Goal: Information Seeking & Learning: Find specific fact

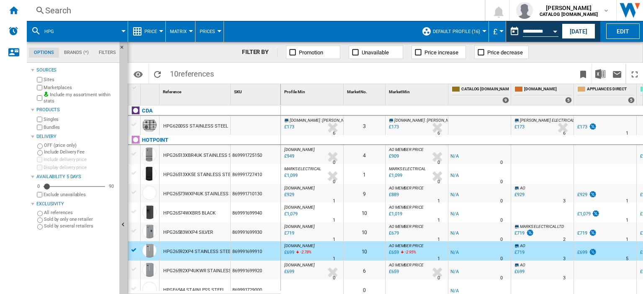
scroll to position [23, 455]
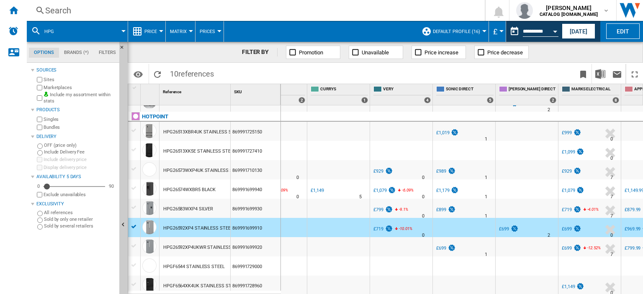
click at [55, 8] on div "Search" at bounding box center [254, 11] width 418 height 12
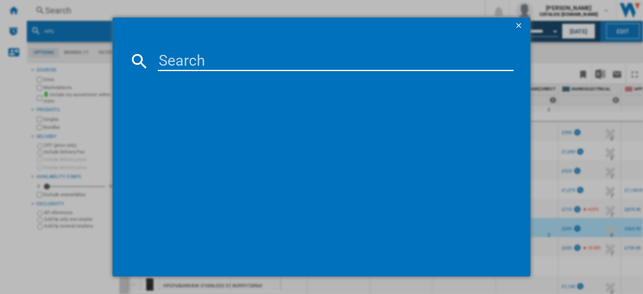
type input "HPG2 6583W XP4UK"
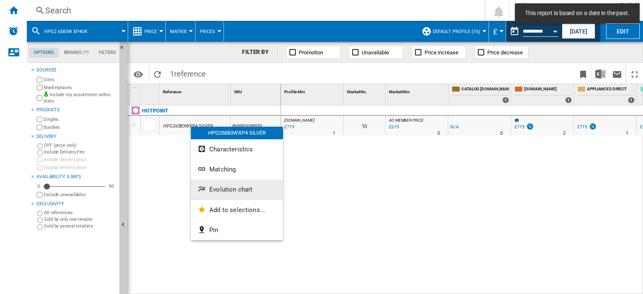
click at [224, 189] on span "Evolution chart" at bounding box center [230, 190] width 43 height 8
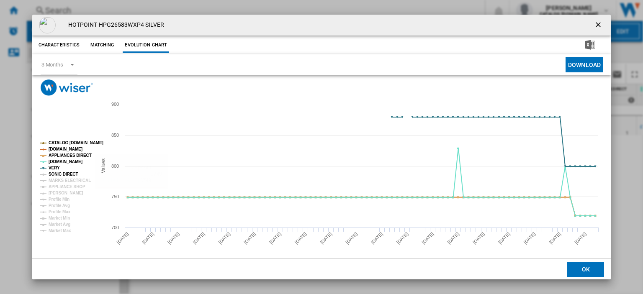
click at [64, 172] on tspan "SONIC DIRECT" at bounding box center [63, 174] width 29 height 5
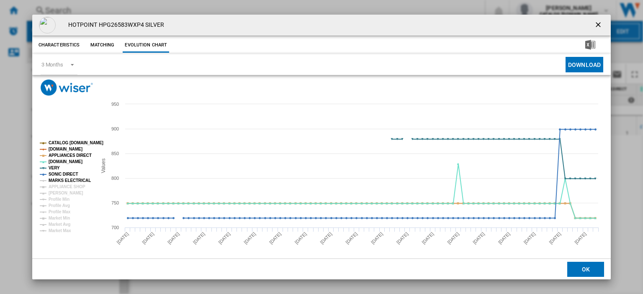
click at [65, 179] on tspan "MARKS ELECTRICAL" at bounding box center [70, 180] width 42 height 5
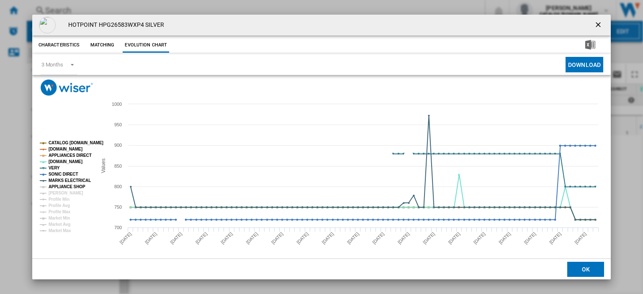
click at [67, 186] on tspan "APPLIANCE SHOP" at bounding box center [67, 187] width 37 height 5
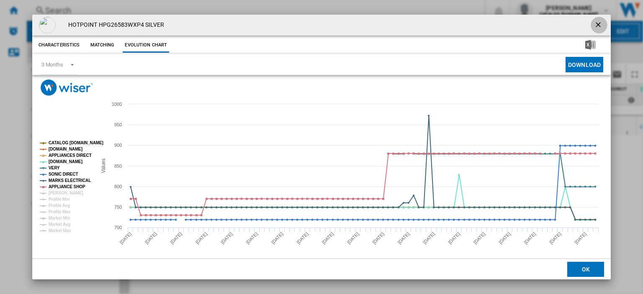
click at [594, 26] on ng-md-icon "getI18NText('BUTTONS.CLOSE_DIALOG')" at bounding box center [599, 26] width 10 height 10
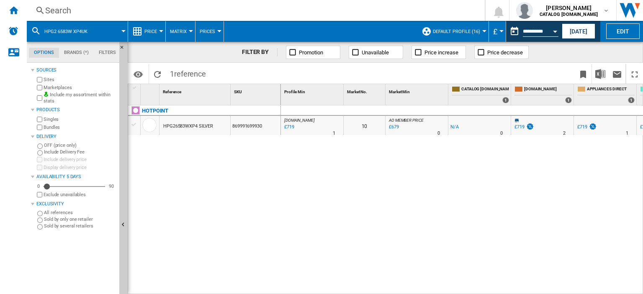
click at [54, 9] on div "Search" at bounding box center [254, 11] width 418 height 12
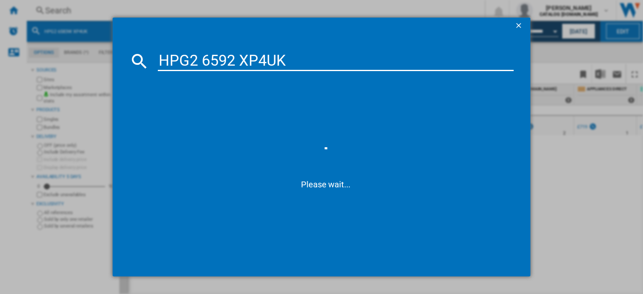
type input "HPG2 6592 XP4UK"
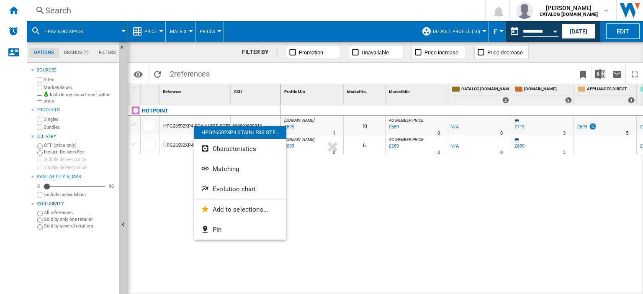
click at [179, 156] on div at bounding box center [321, 147] width 643 height 294
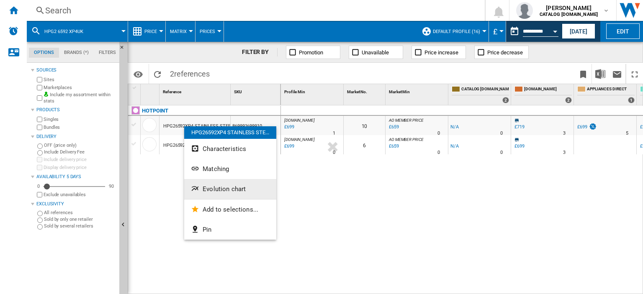
click at [212, 194] on button "Evolution chart" at bounding box center [230, 189] width 92 height 20
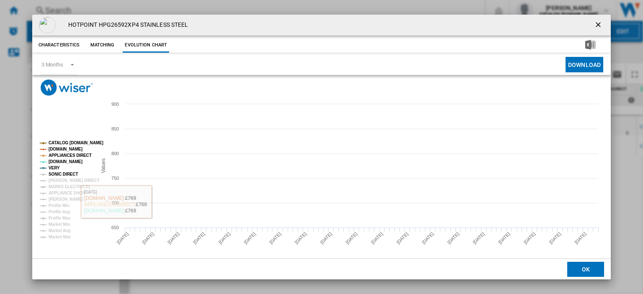
click at [60, 174] on tspan "SONIC DIRECT" at bounding box center [63, 174] width 29 height 5
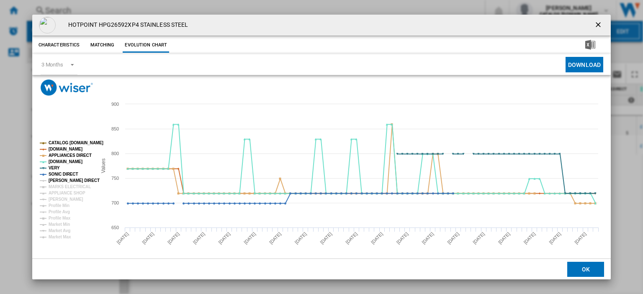
click at [60, 179] on tspan "[PERSON_NAME] DIRECT" at bounding box center [74, 180] width 51 height 5
click at [60, 186] on tspan "MARKS ELECTRICAL" at bounding box center [70, 187] width 42 height 5
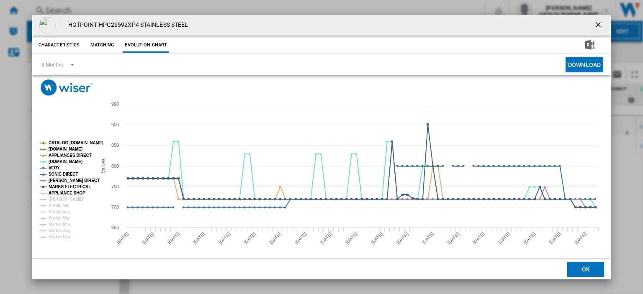
click at [60, 191] on tspan "APPLIANCE SHOP" at bounding box center [67, 193] width 37 height 5
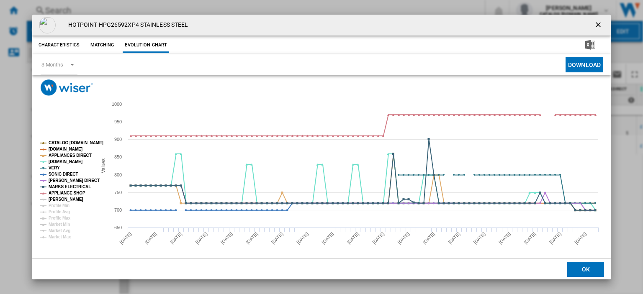
click at [59, 198] on tspan "[PERSON_NAME]" at bounding box center [66, 199] width 35 height 5
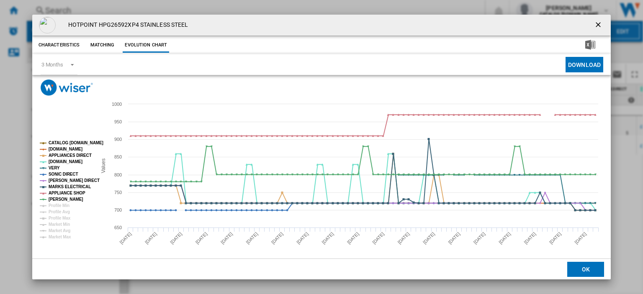
click at [70, 22] on h4 "HOTPOINT HPG26592XP4 STAINLESS STEEL" at bounding box center [126, 25] width 124 height 8
